Goal: Information Seeking & Learning: Find specific fact

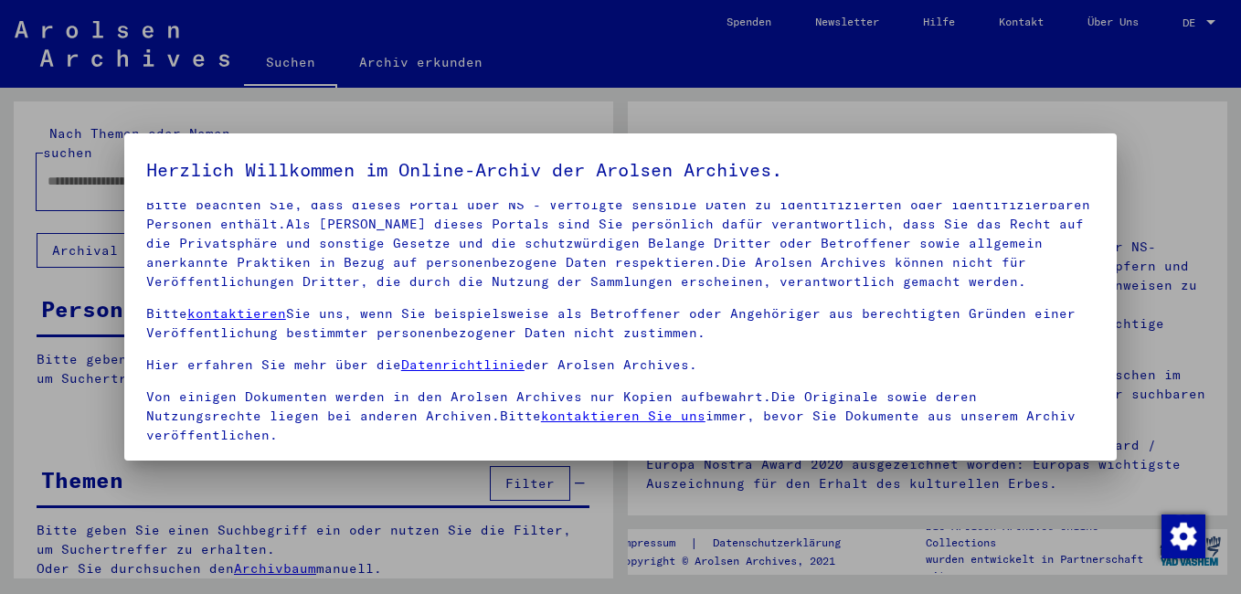
scroll to position [151, 0]
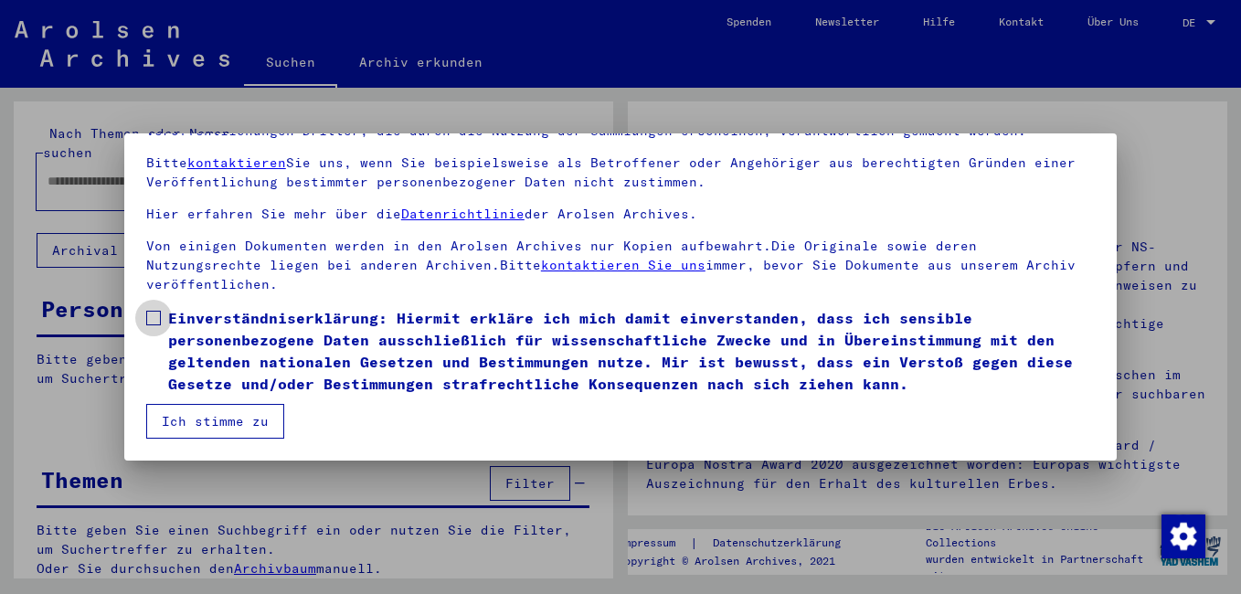
click at [155, 316] on span at bounding box center [153, 318] width 15 height 15
click at [179, 412] on button "Ich stimme zu" at bounding box center [215, 421] width 138 height 35
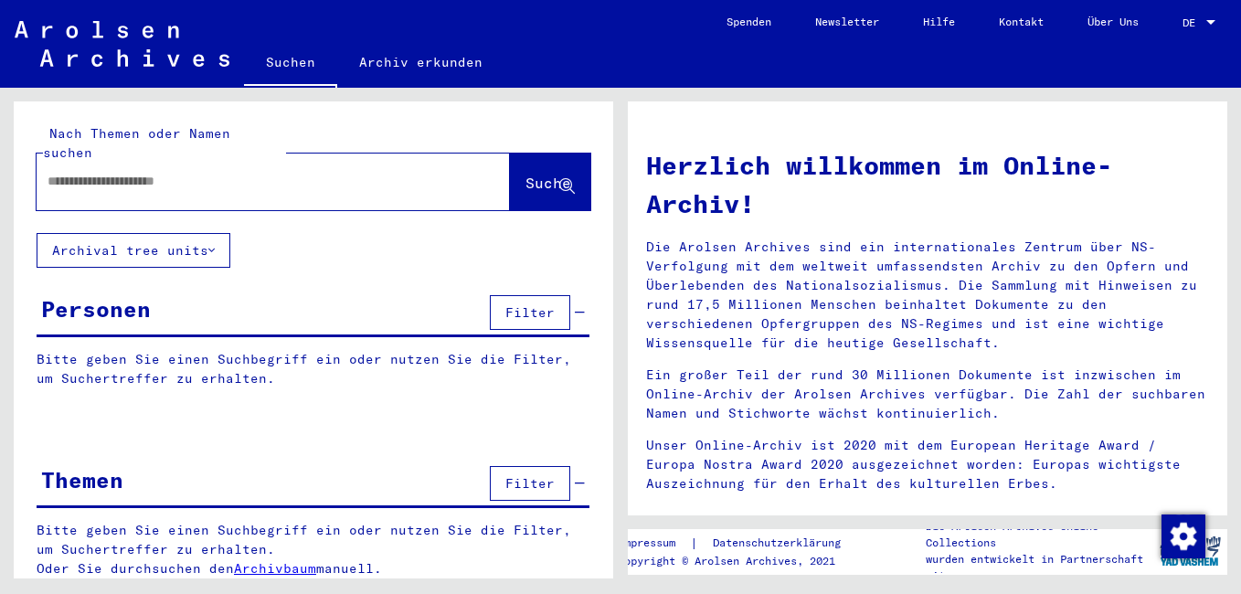
click at [128, 172] on input "text" at bounding box center [252, 181] width 408 height 19
type input "**********"
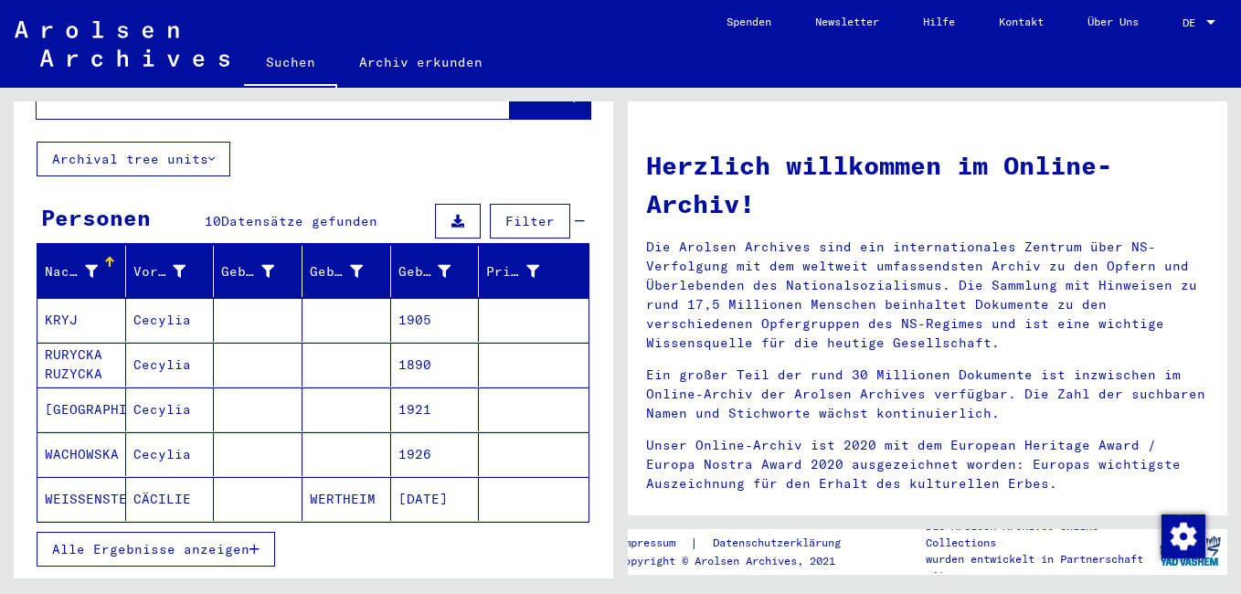
scroll to position [183, 0]
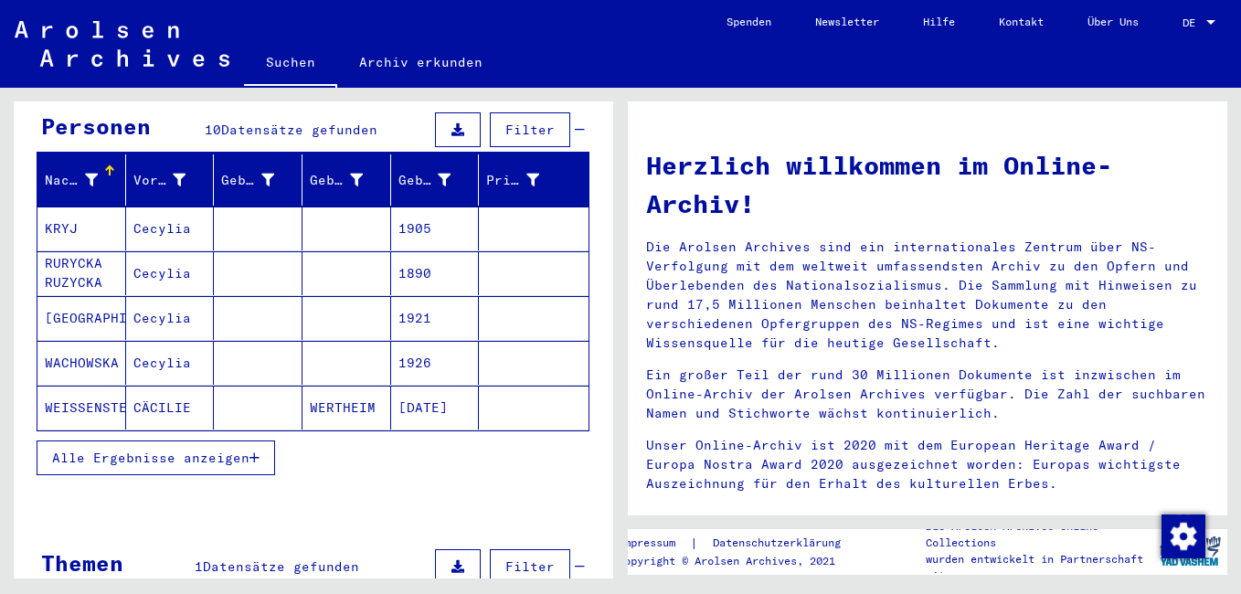
click at [251, 451] on icon "button" at bounding box center [254, 457] width 10 height 13
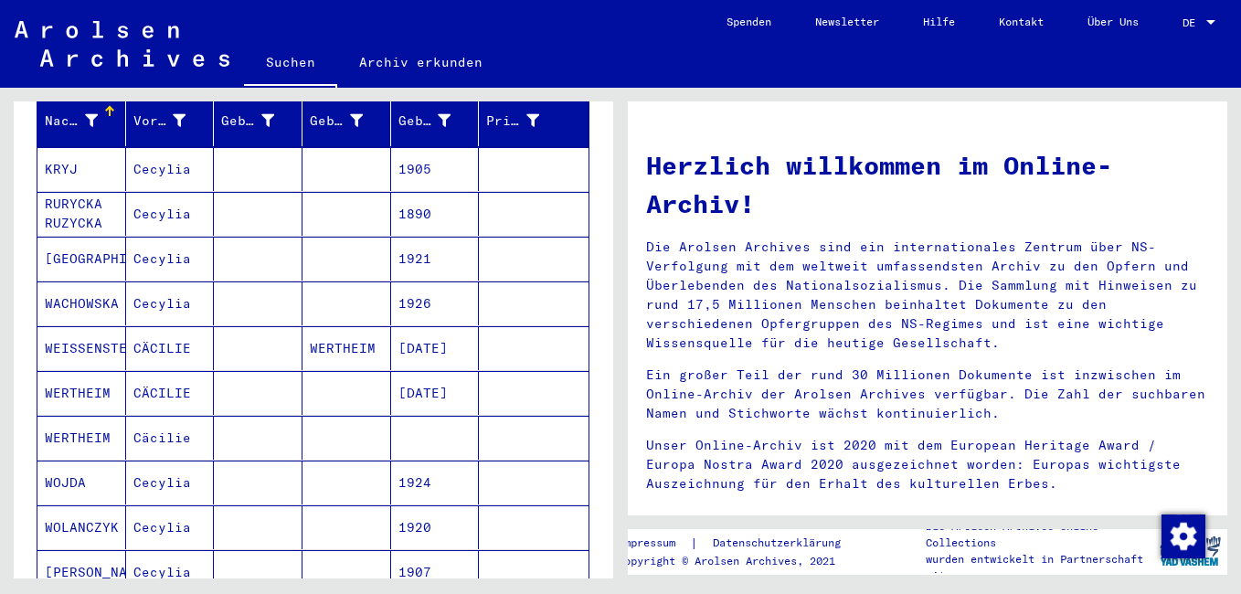
scroll to position [274, 0]
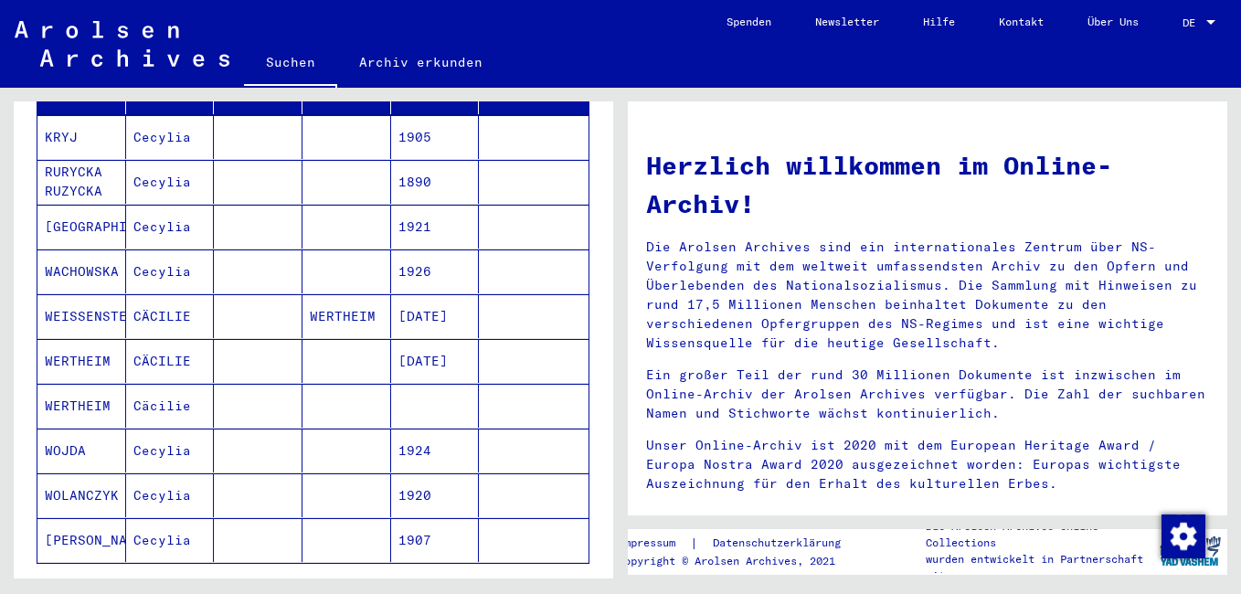
click at [77, 389] on mat-cell "WERTHEIM" at bounding box center [81, 406] width 89 height 44
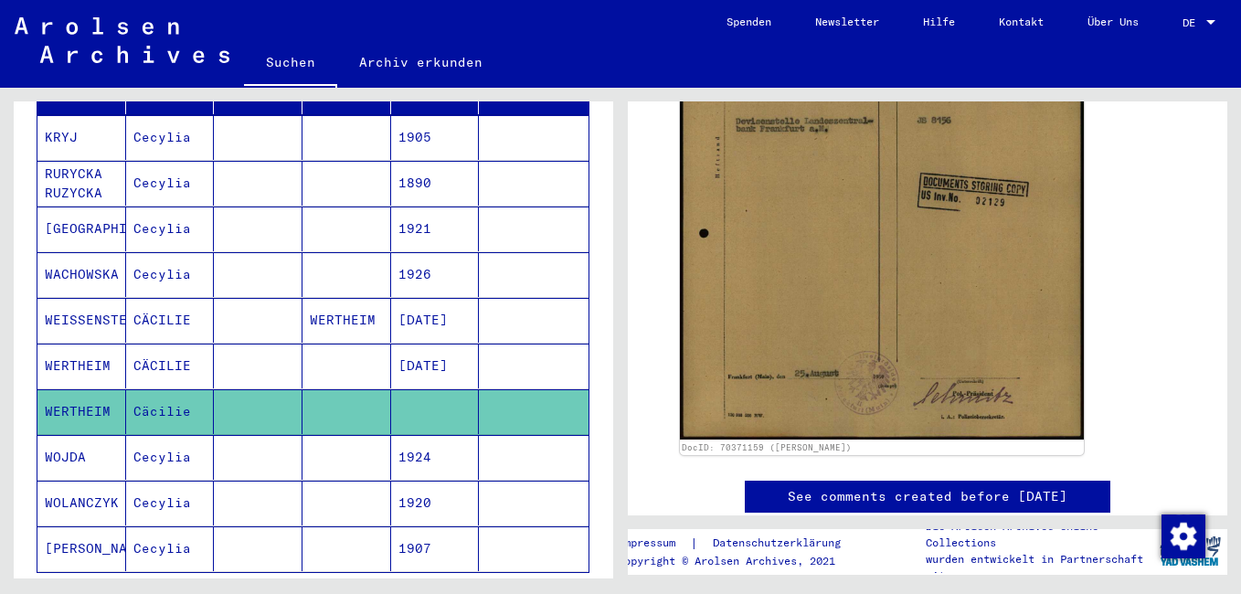
scroll to position [640, 0]
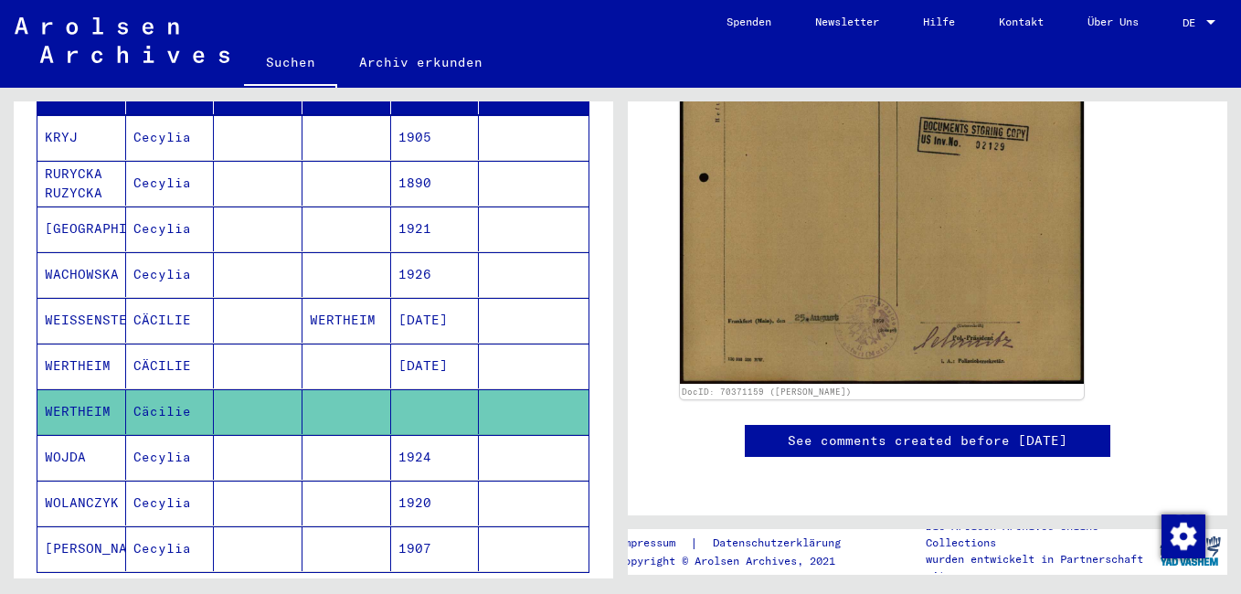
click at [82, 347] on mat-cell "WERTHEIM" at bounding box center [81, 366] width 89 height 45
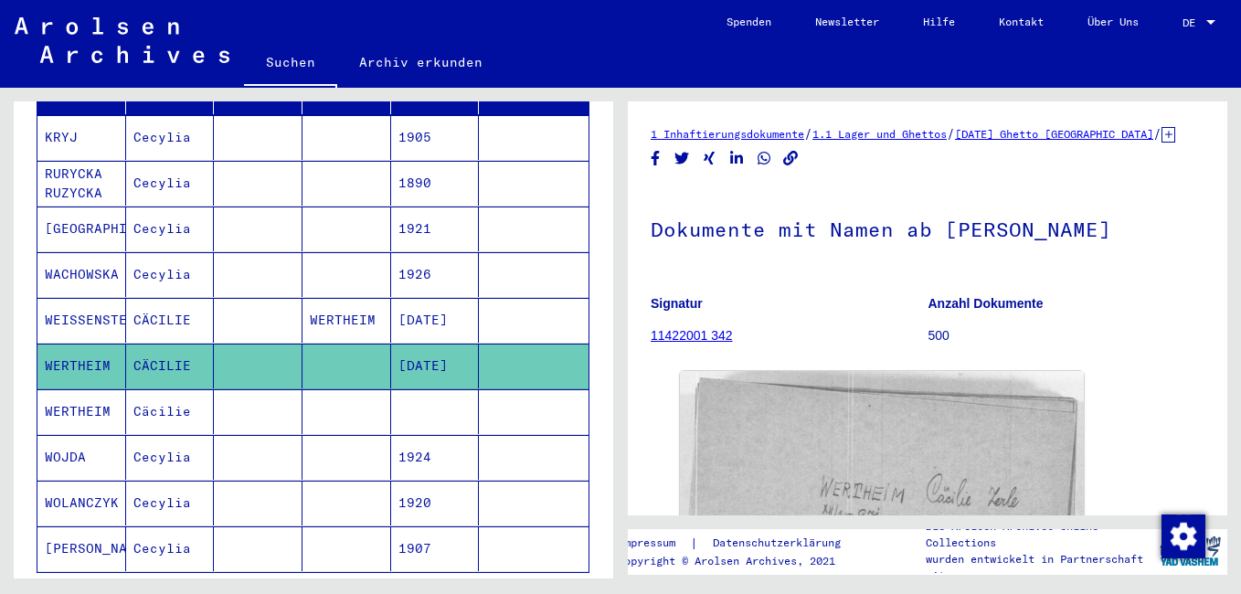
click at [85, 389] on mat-cell "WERTHEIM" at bounding box center [81, 411] width 89 height 45
